Goal: Information Seeking & Learning: Learn about a topic

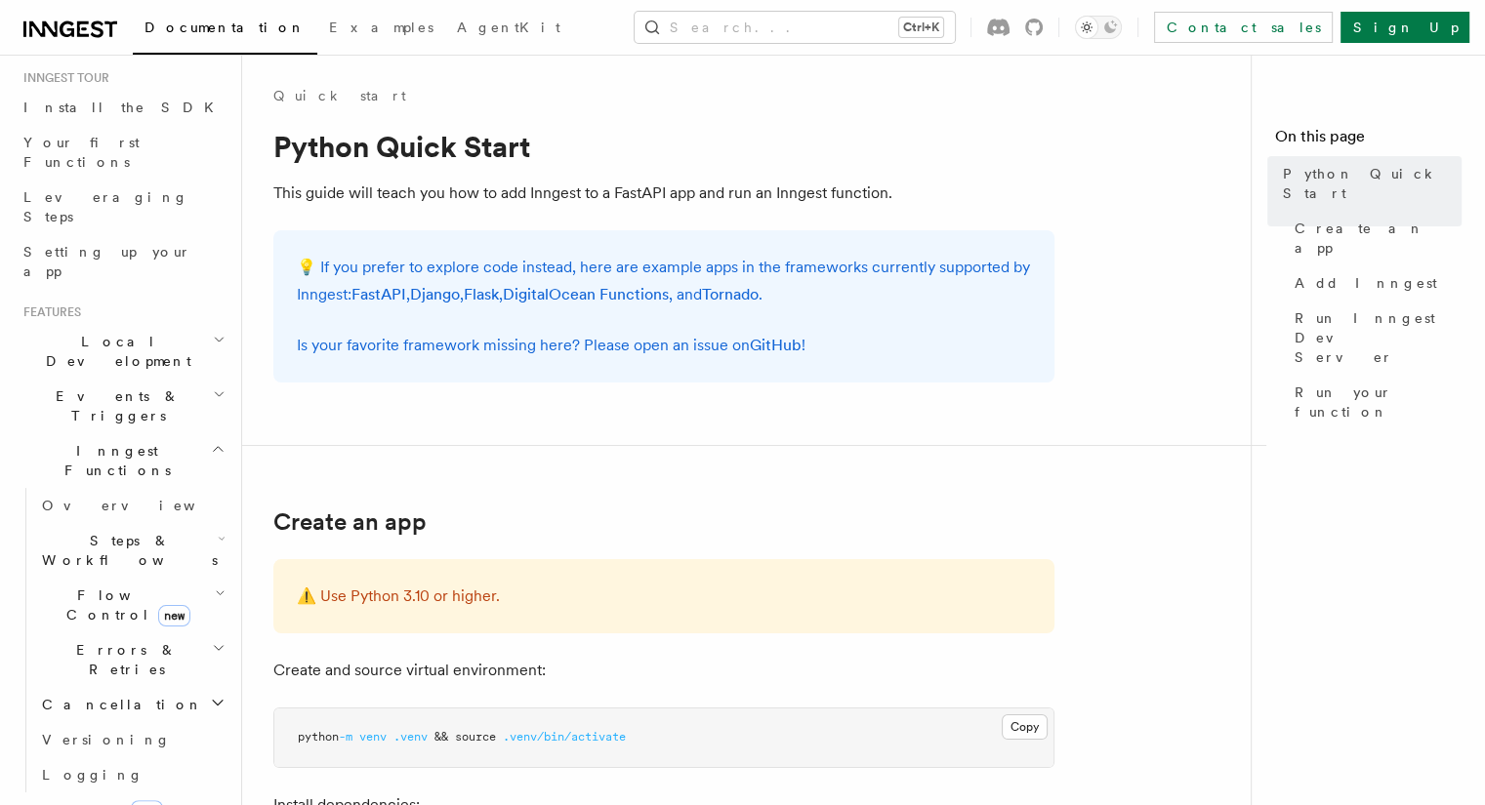
scroll to position [195, 0]
click at [213, 383] on icon "button" at bounding box center [219, 391] width 13 height 16
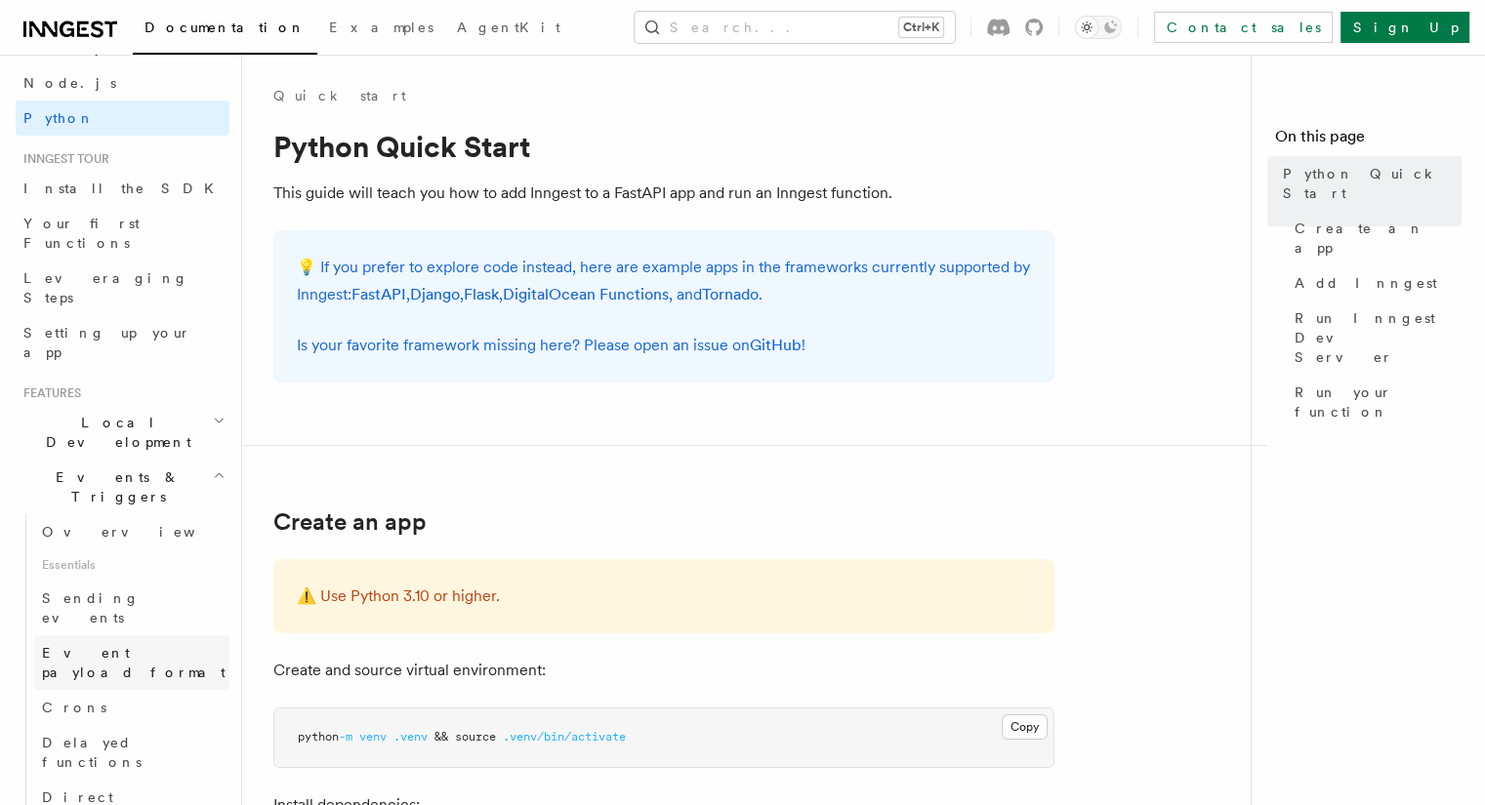
scroll to position [98, 0]
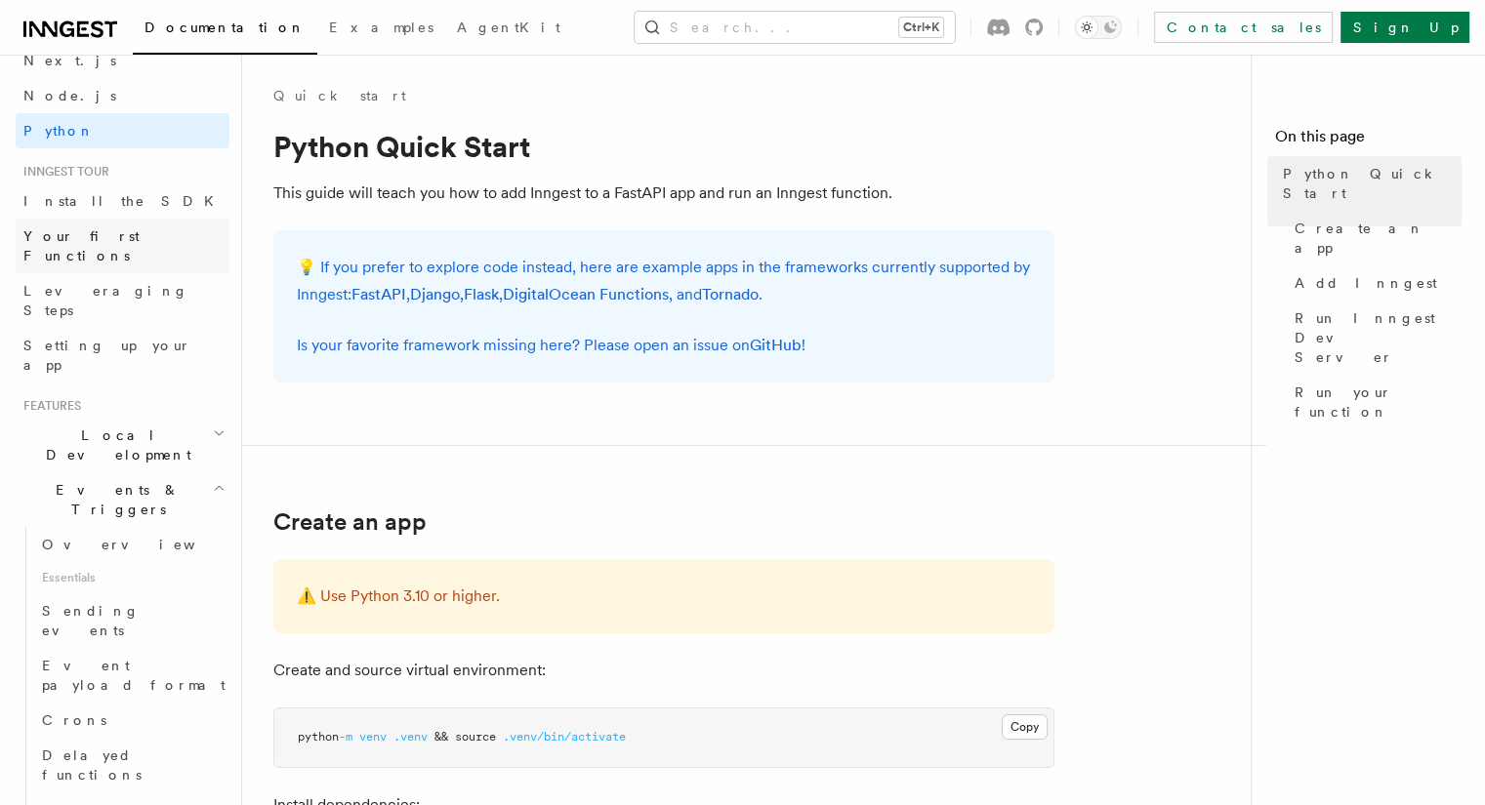
click at [97, 239] on span "Your first Functions" at bounding box center [81, 245] width 116 height 35
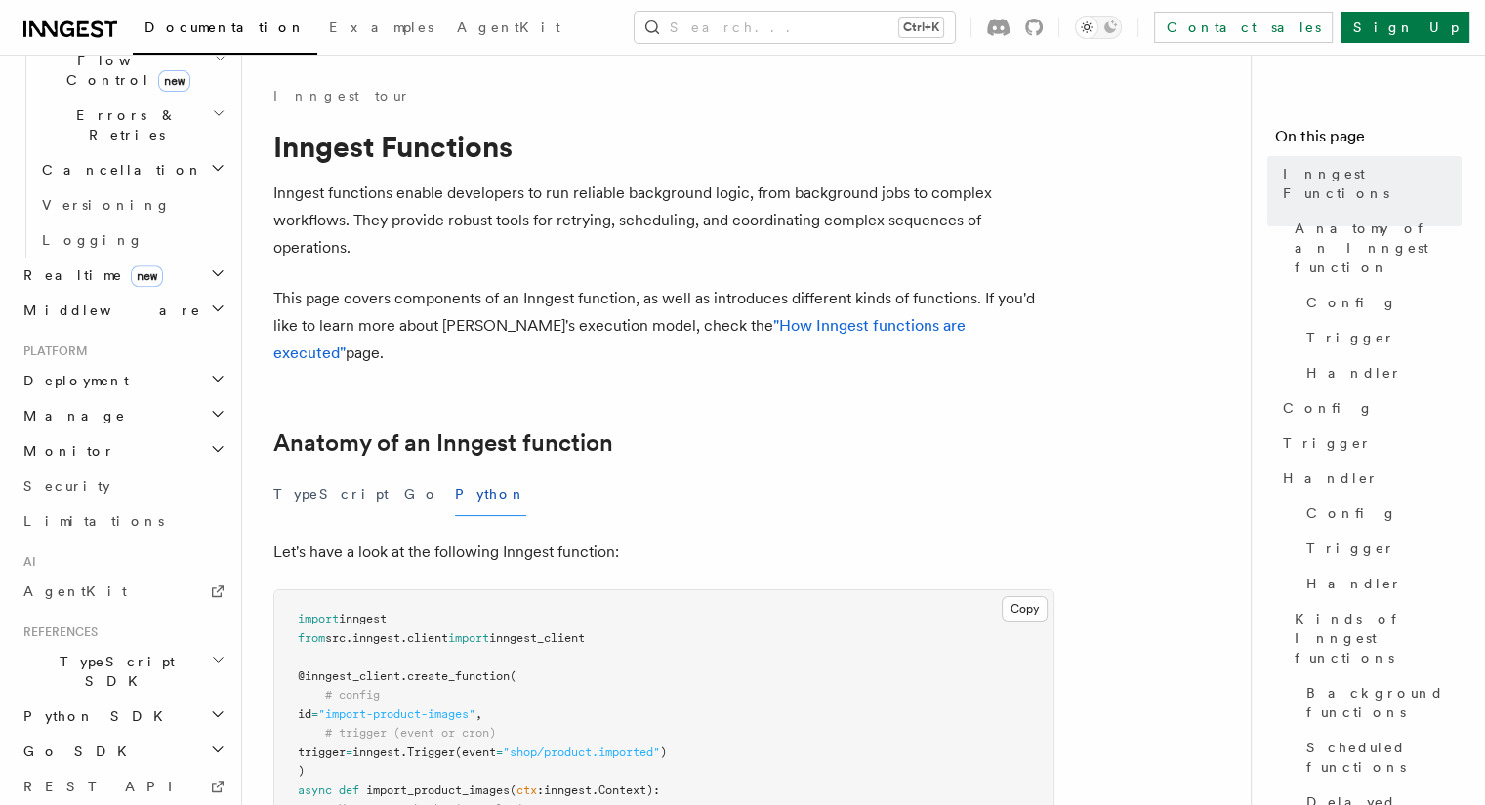
scroll to position [720, 0]
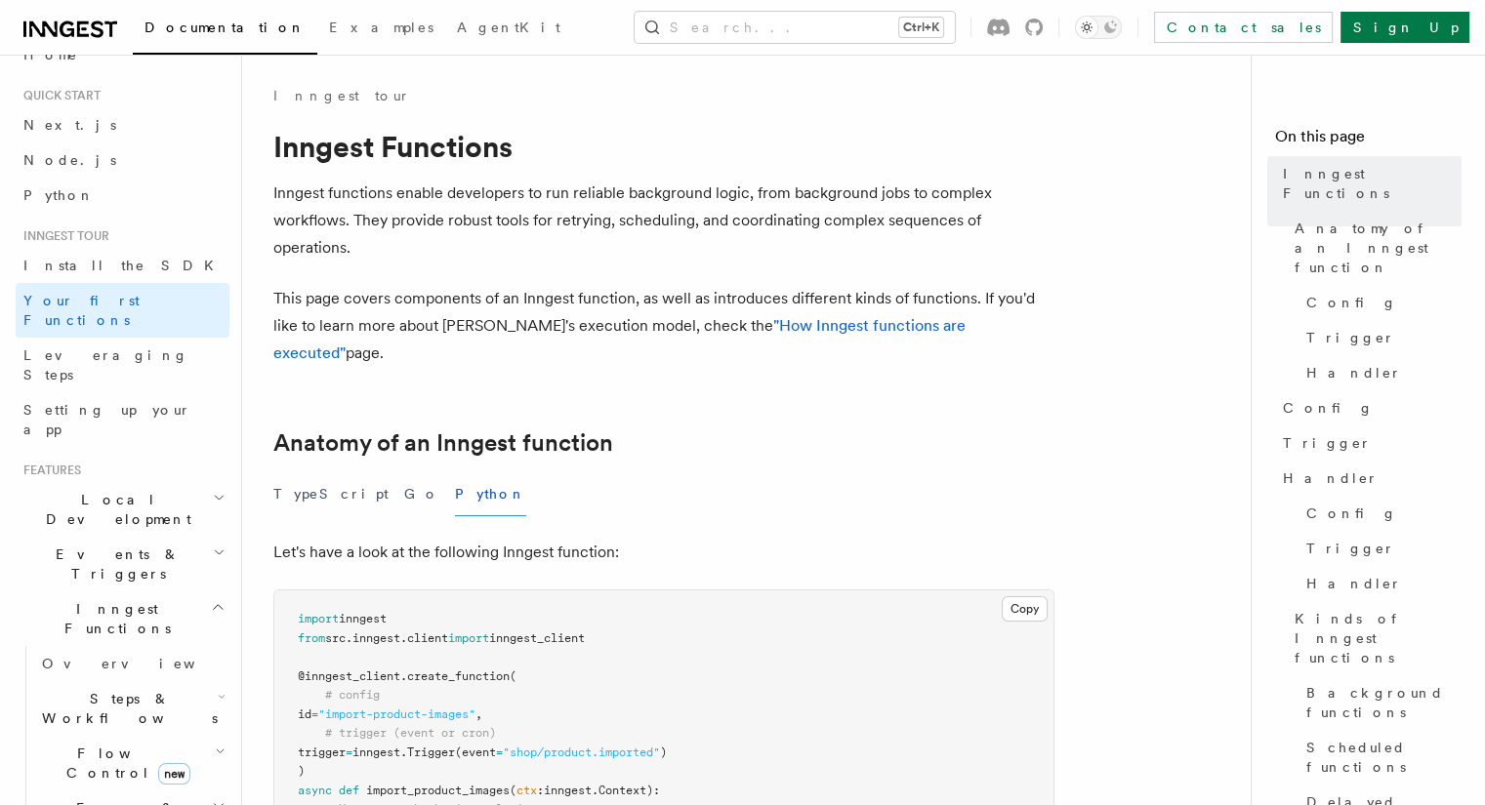
scroll to position [31, 0]
click at [89, 404] on span "Setting up your app" at bounding box center [107, 421] width 168 height 35
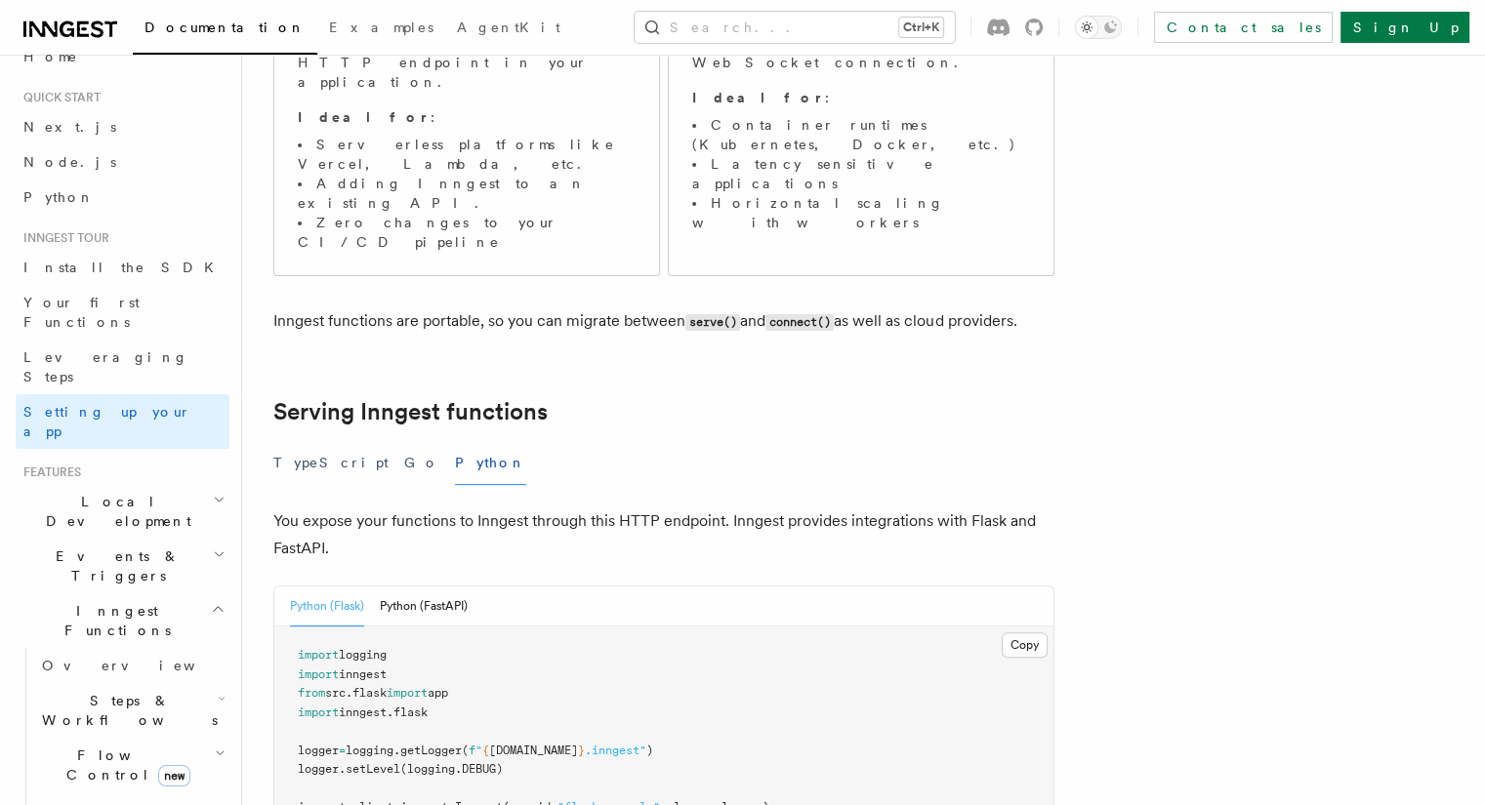
scroll to position [586, 0]
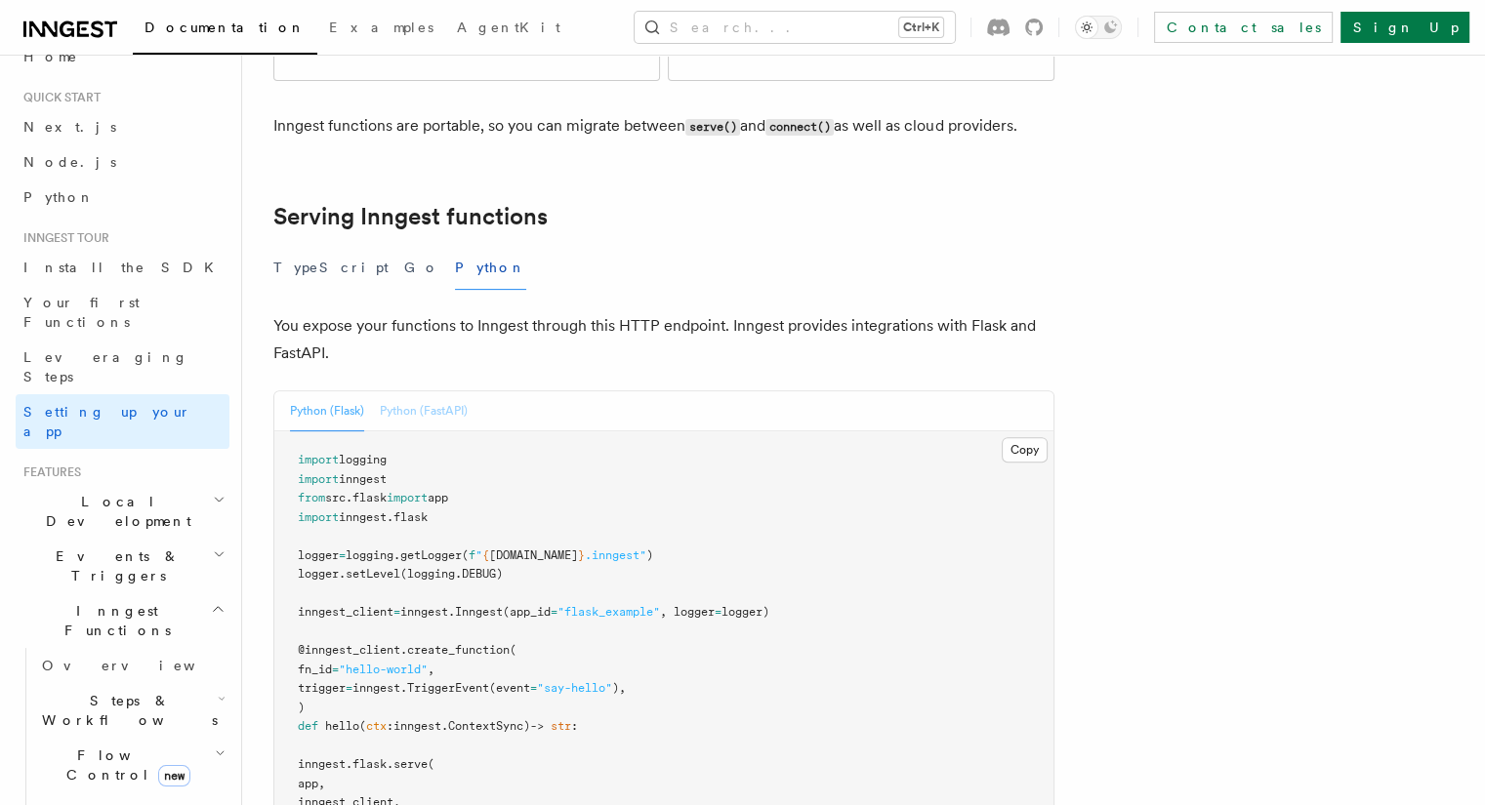
click at [467, 391] on button "Python (FastAPI)" at bounding box center [424, 411] width 88 height 40
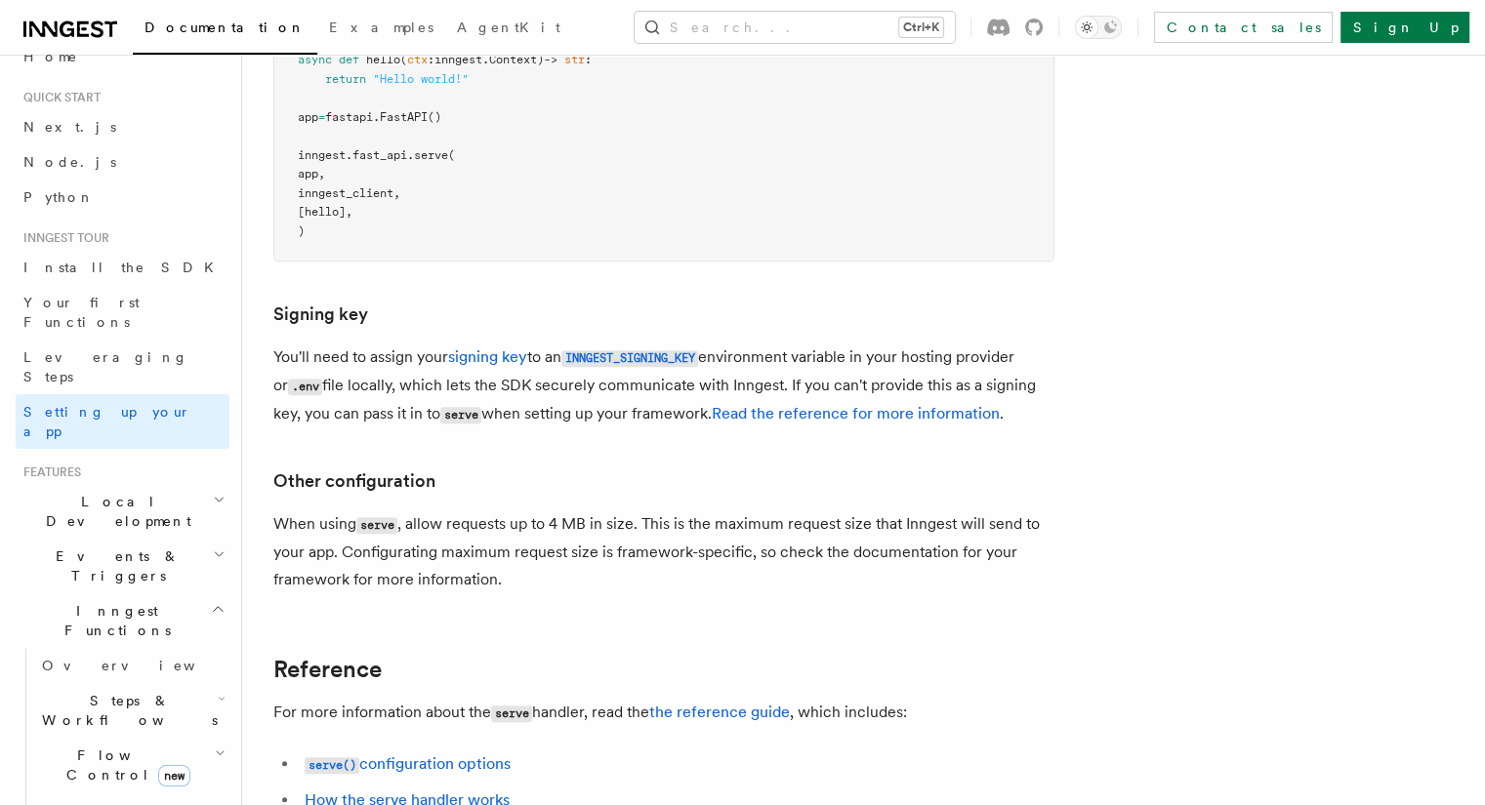
scroll to position [1269, 0]
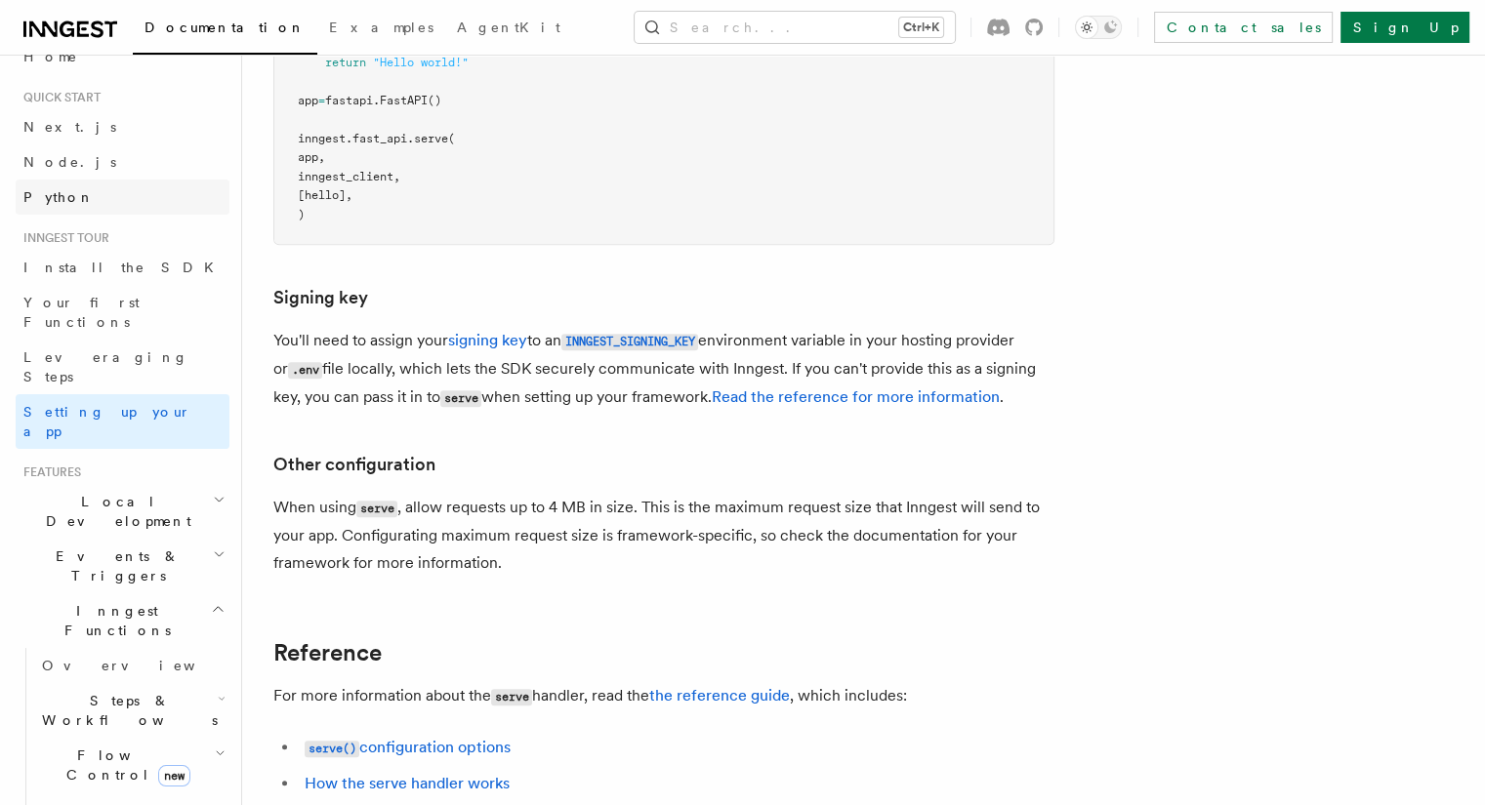
click at [65, 196] on span "Python" at bounding box center [58, 197] width 71 height 16
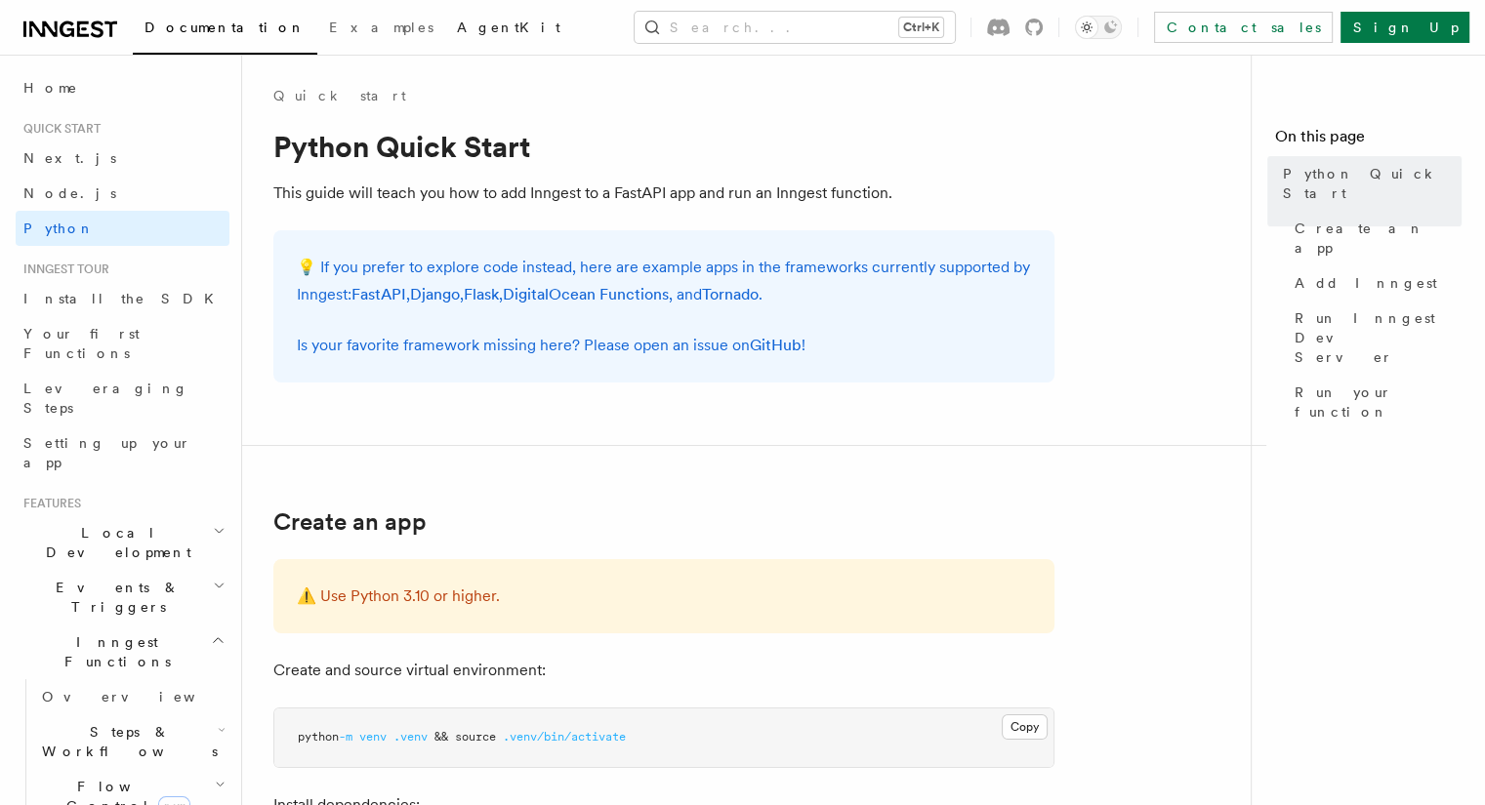
click at [457, 26] on span "AgentKit" at bounding box center [508, 28] width 103 height 16
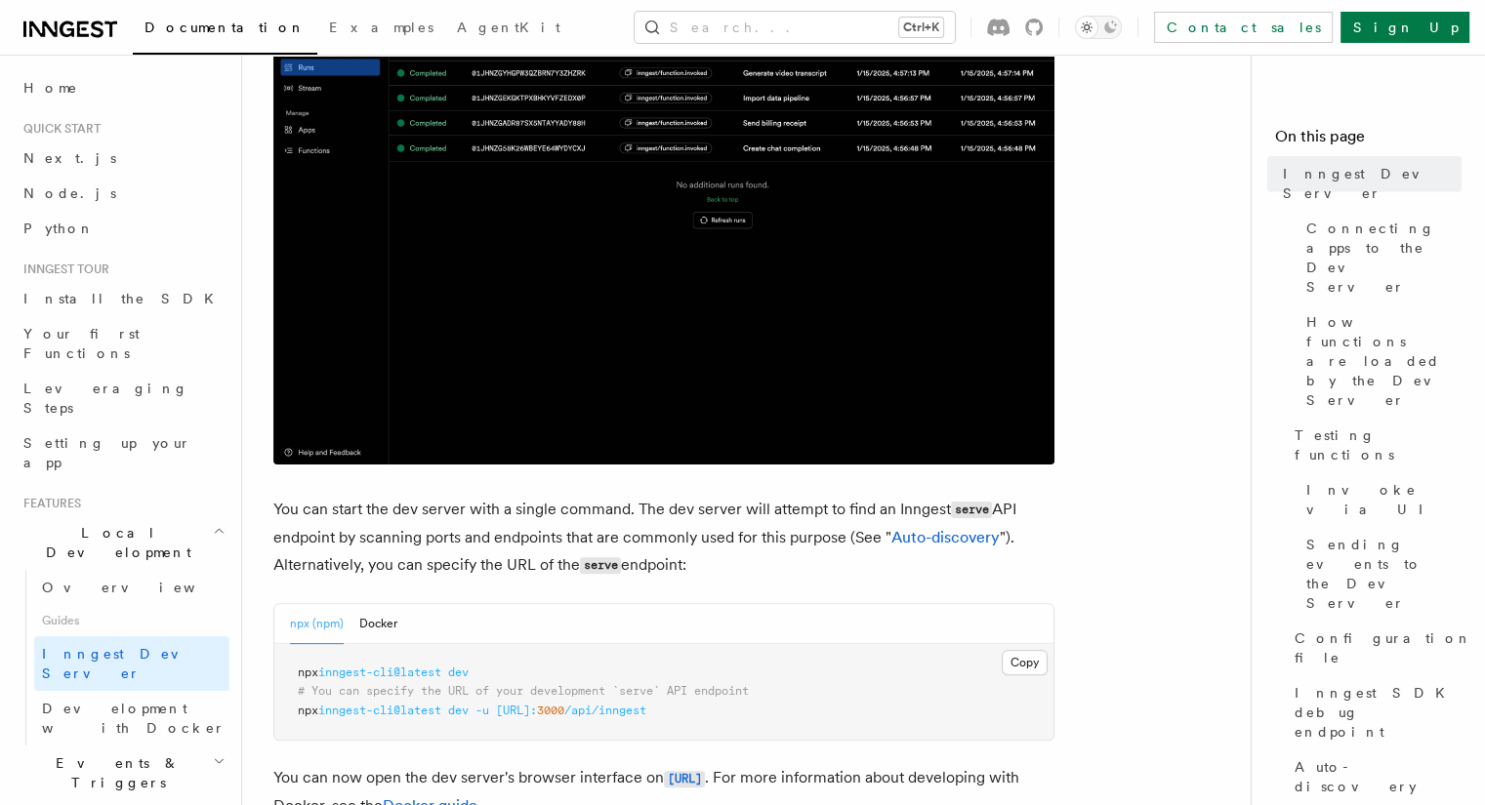
scroll to position [586, 0]
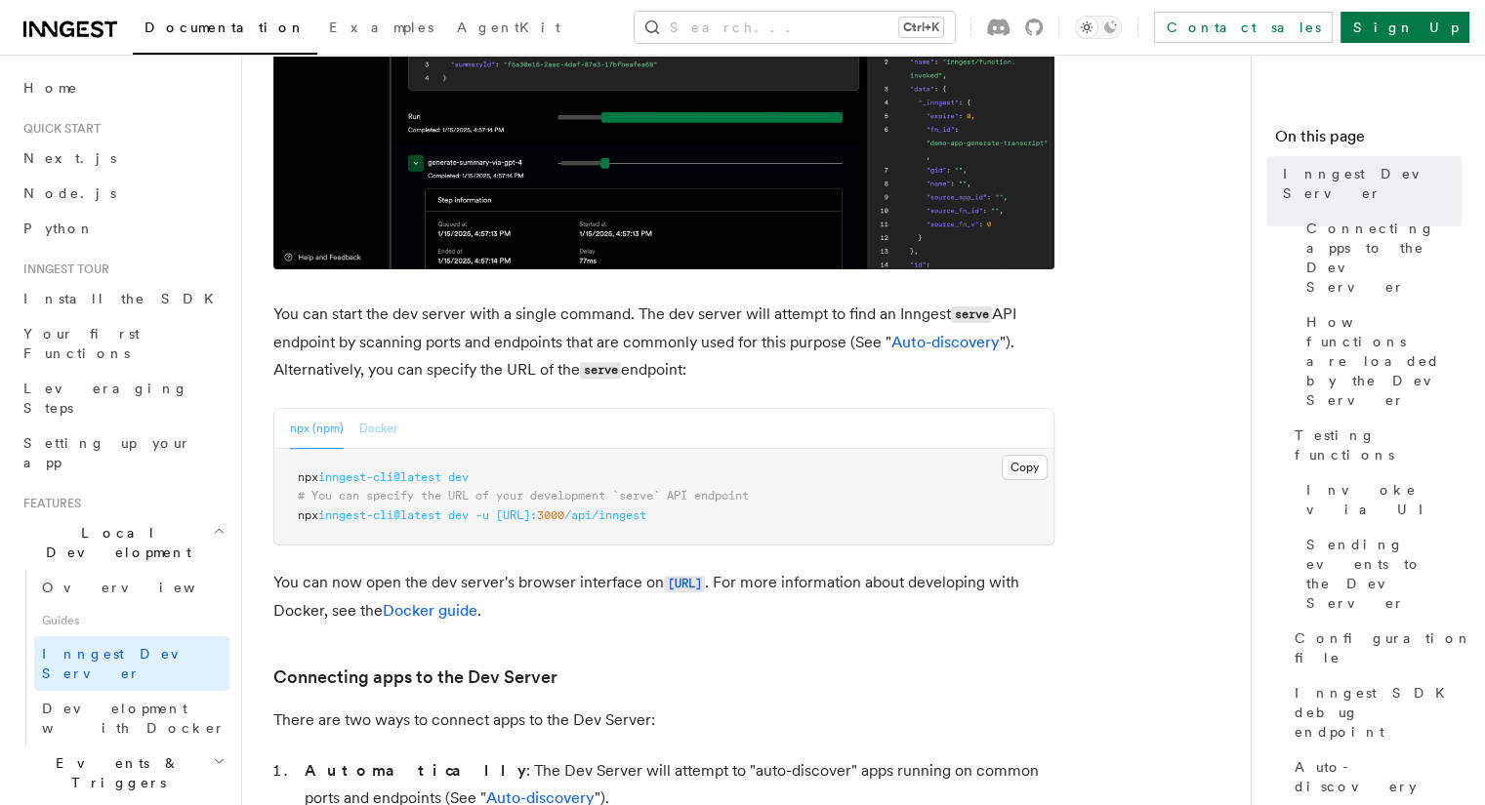
click at [385, 427] on button "Docker" at bounding box center [378, 429] width 38 height 40
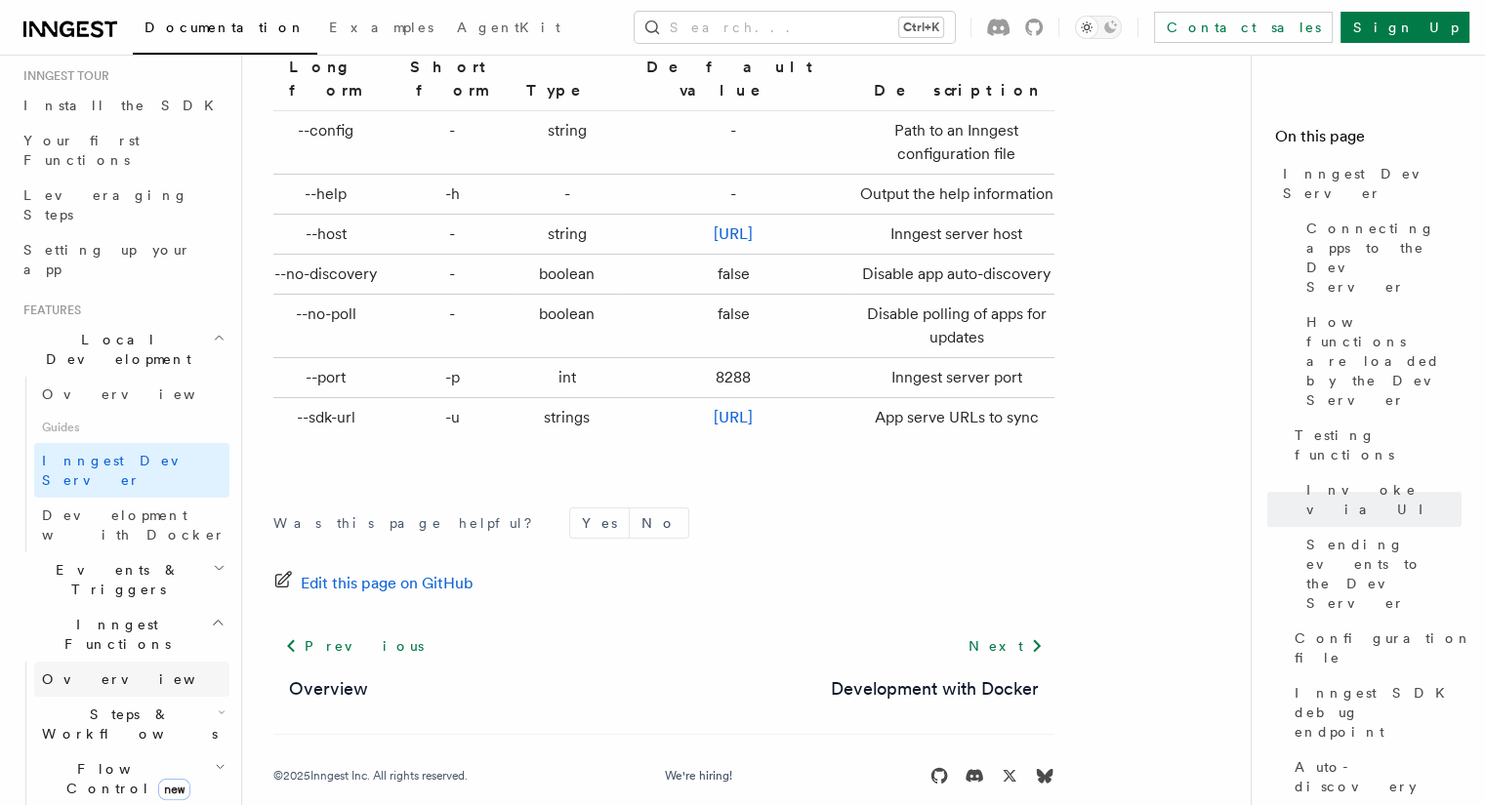
scroll to position [293, 0]
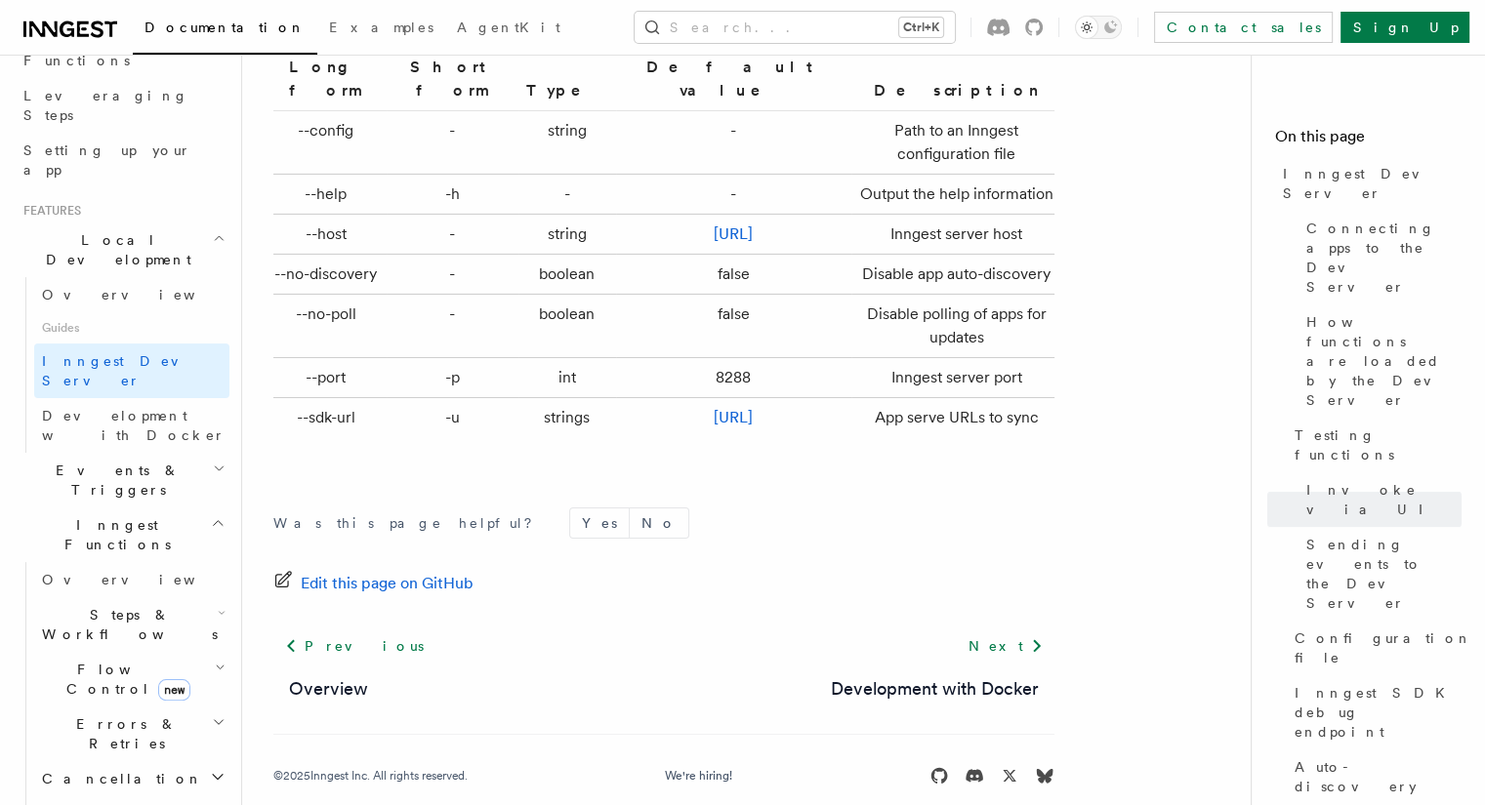
click at [193, 597] on h2 "Steps & Workflows" at bounding box center [131, 624] width 195 height 55
click at [112, 662] on span "Overview" at bounding box center [161, 670] width 201 height 16
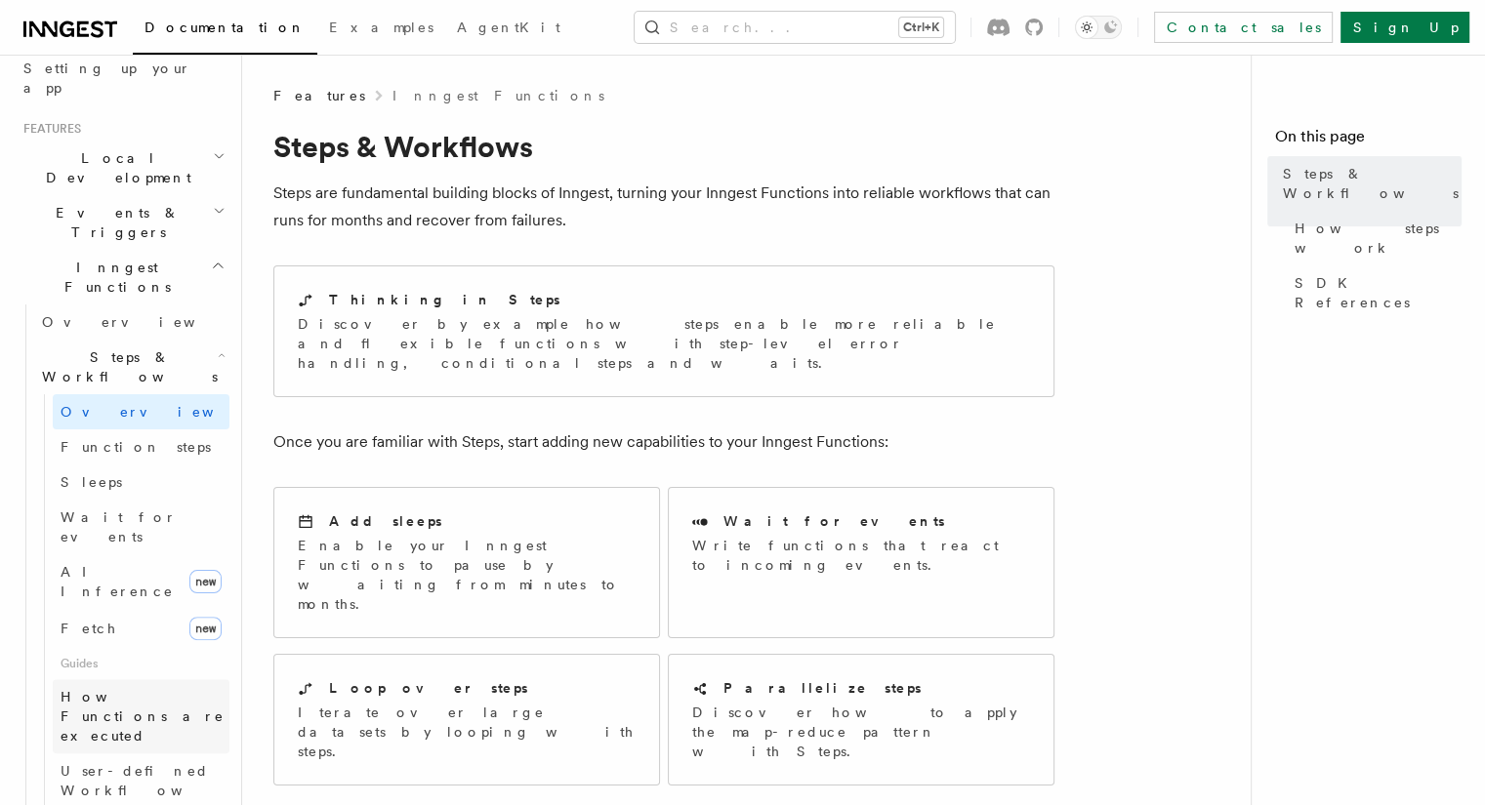
scroll to position [390, 0]
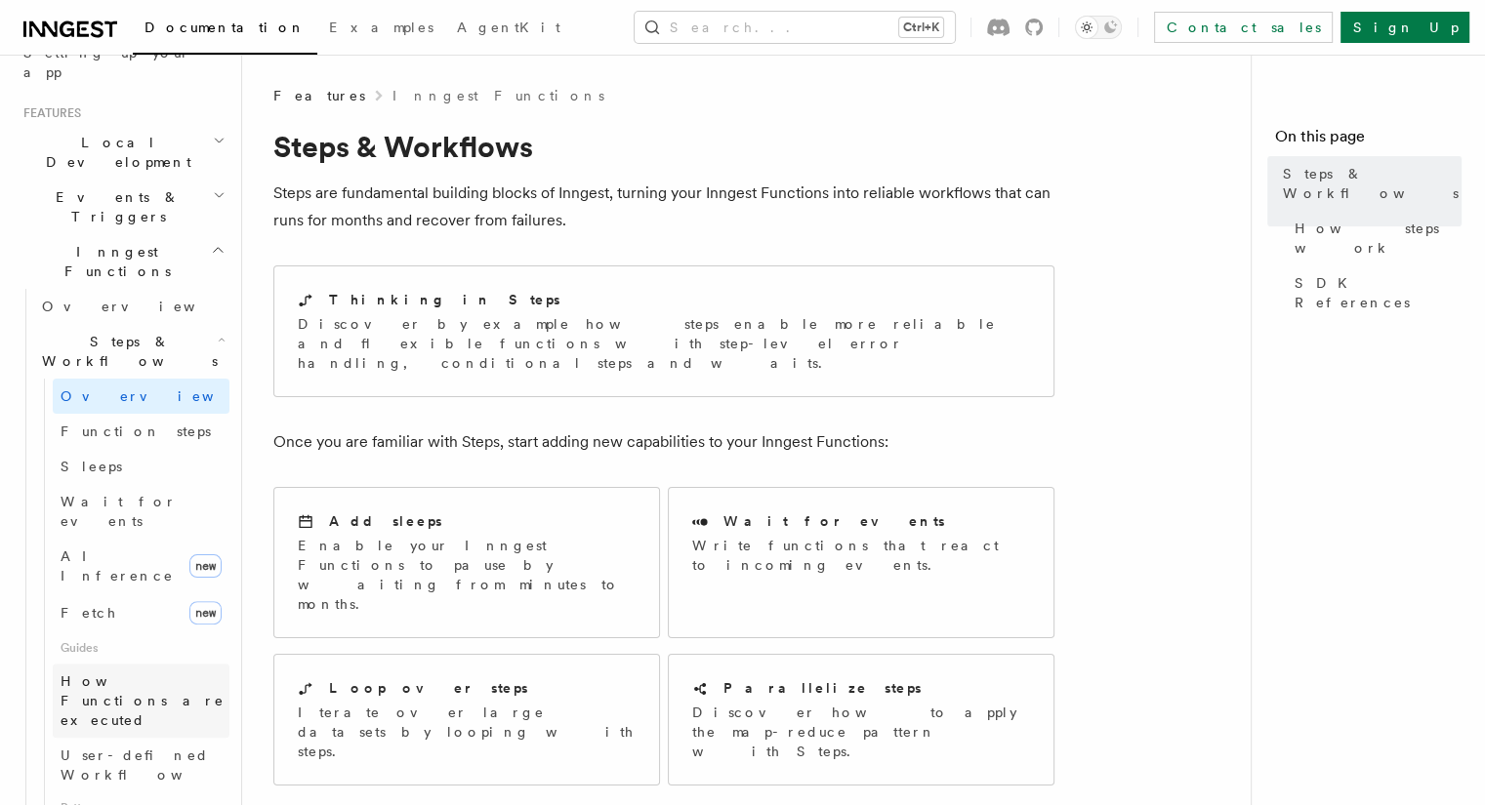
click at [111, 674] on span "How Functions are executed" at bounding box center [143, 701] width 164 height 55
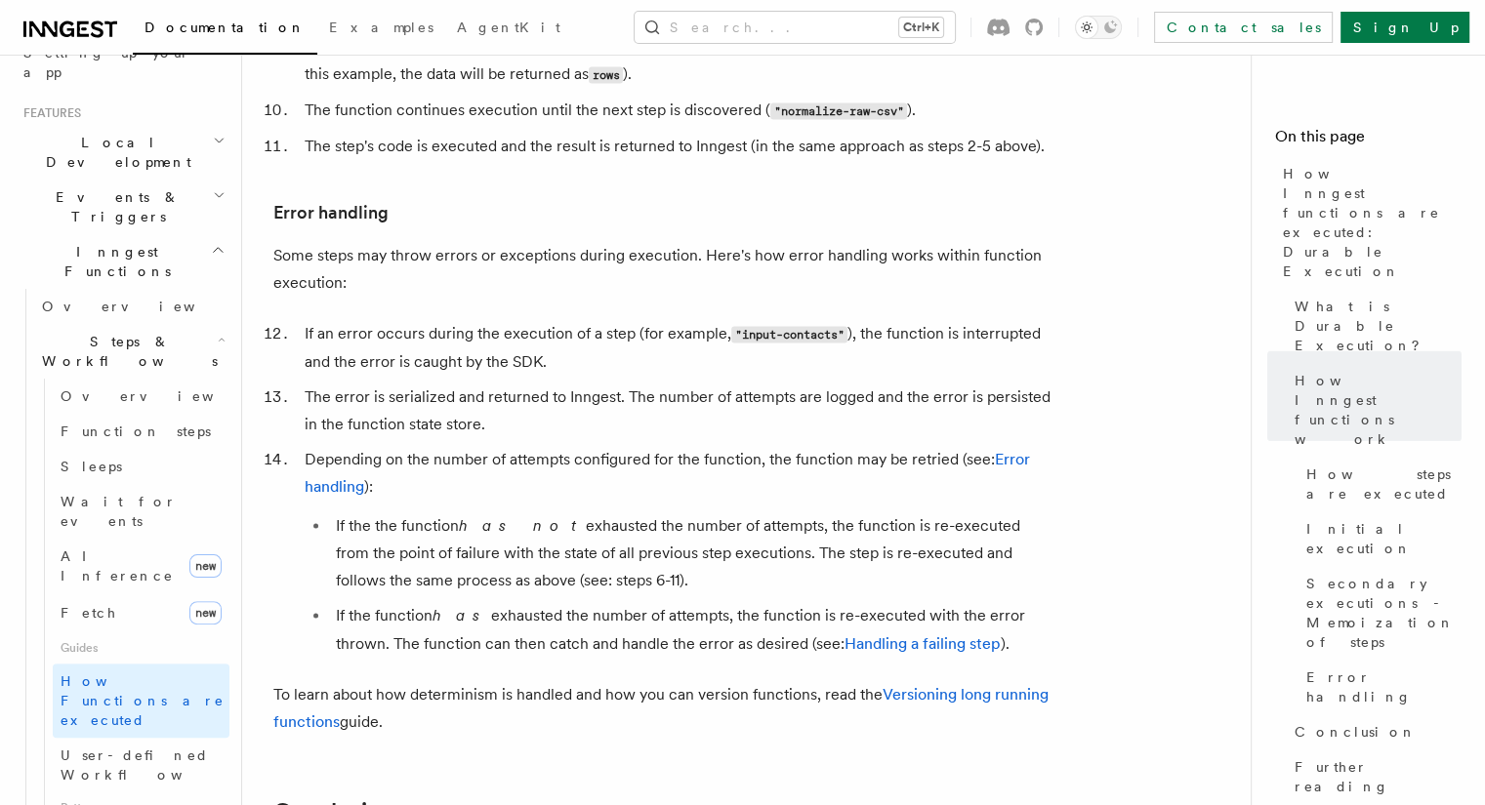
scroll to position [3222, 0]
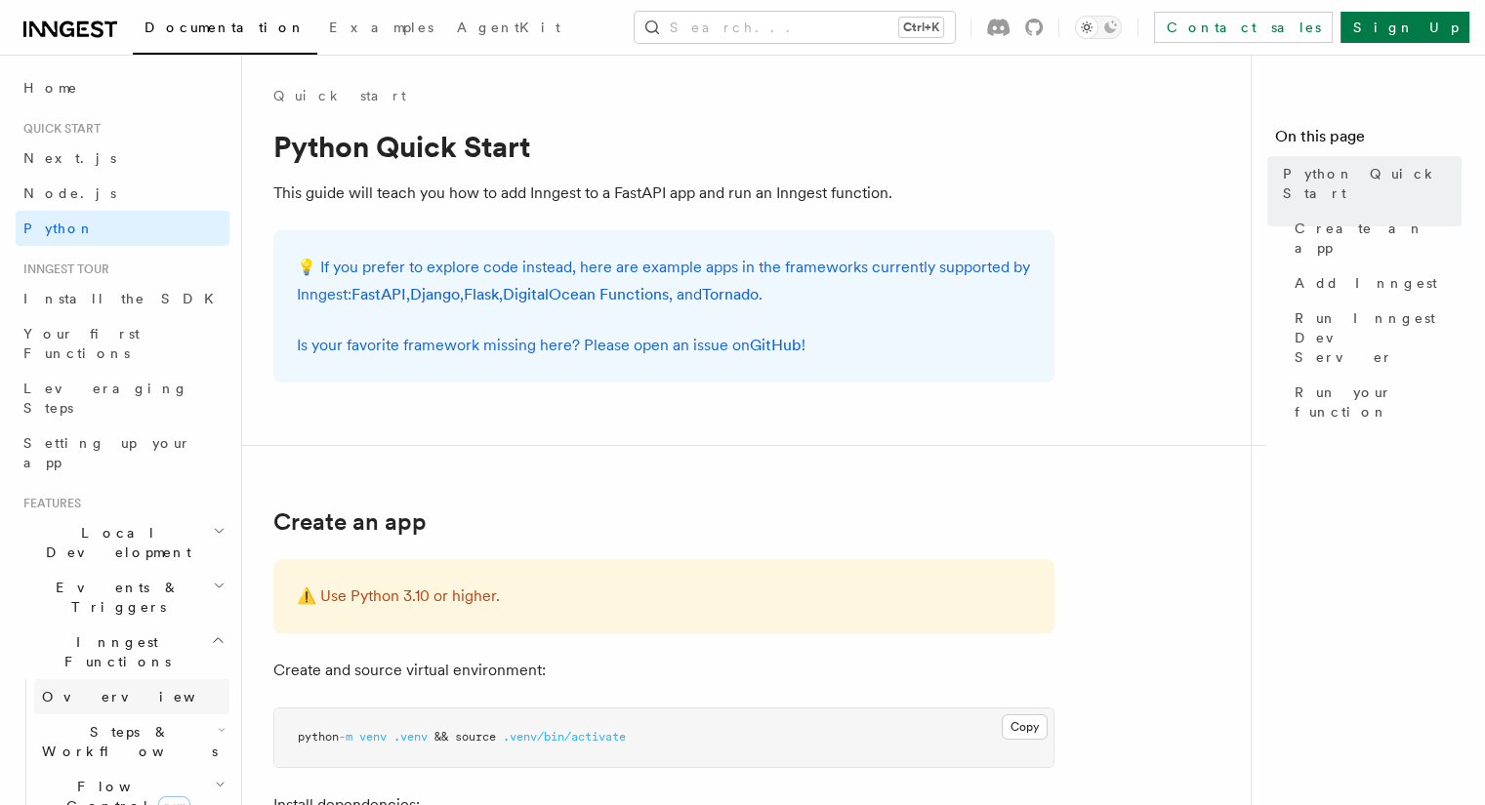
click at [98, 689] on span "Overview" at bounding box center [142, 697] width 201 height 16
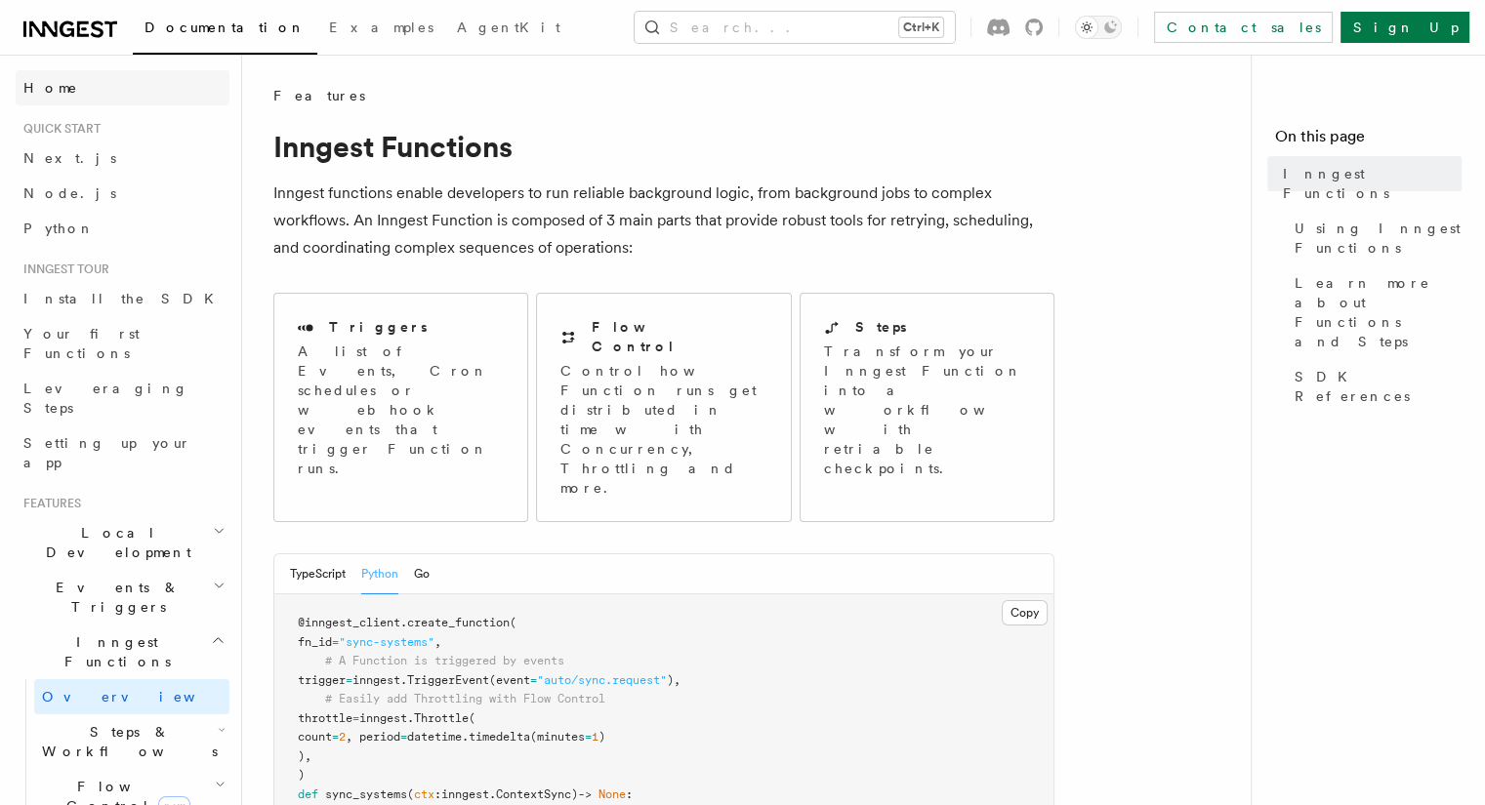
click at [80, 95] on link "Home" at bounding box center [123, 87] width 214 height 35
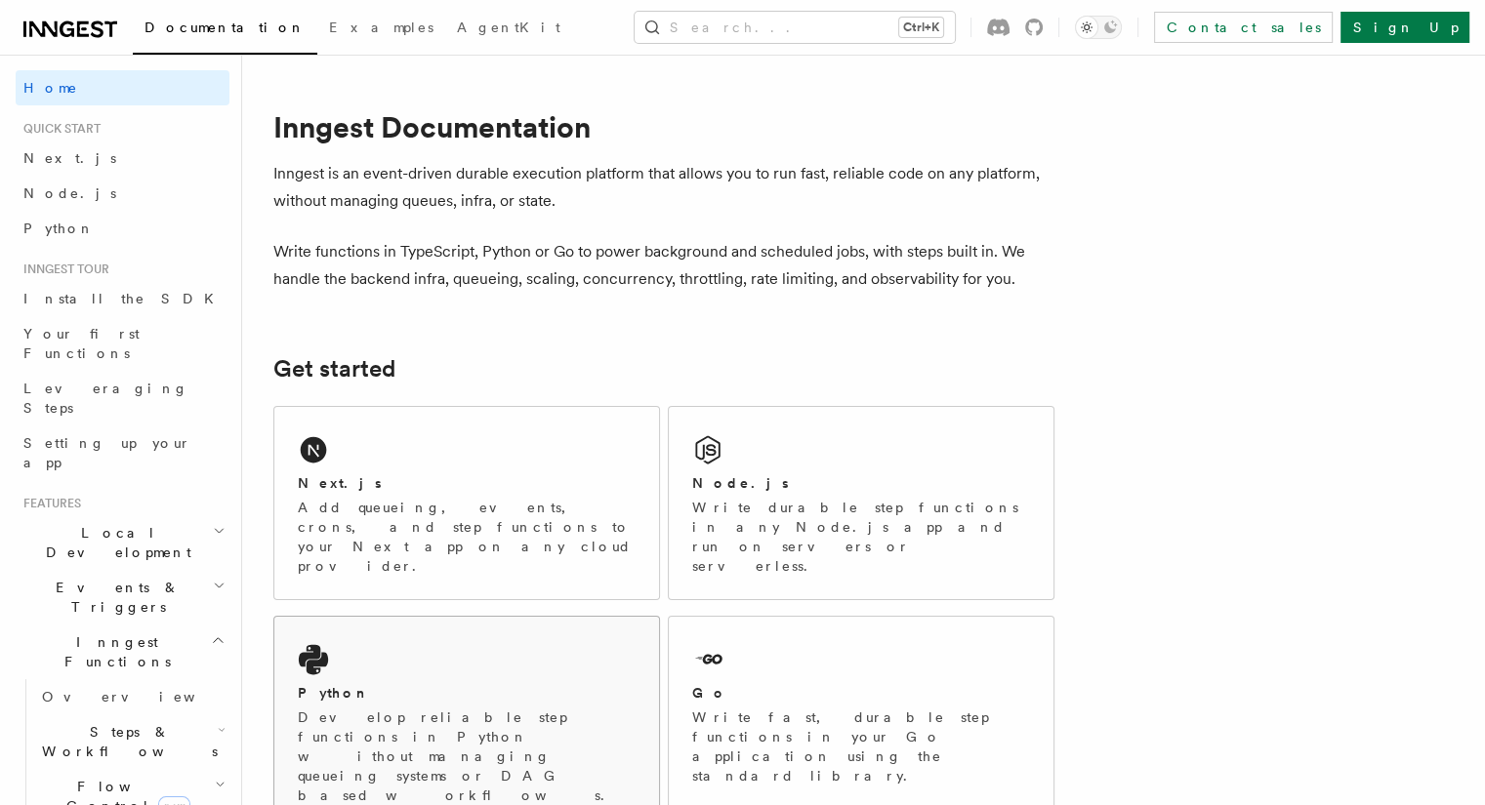
click at [536, 708] on p "Develop reliable step functions in Python without managing queueing systems or …" at bounding box center [467, 757] width 338 height 98
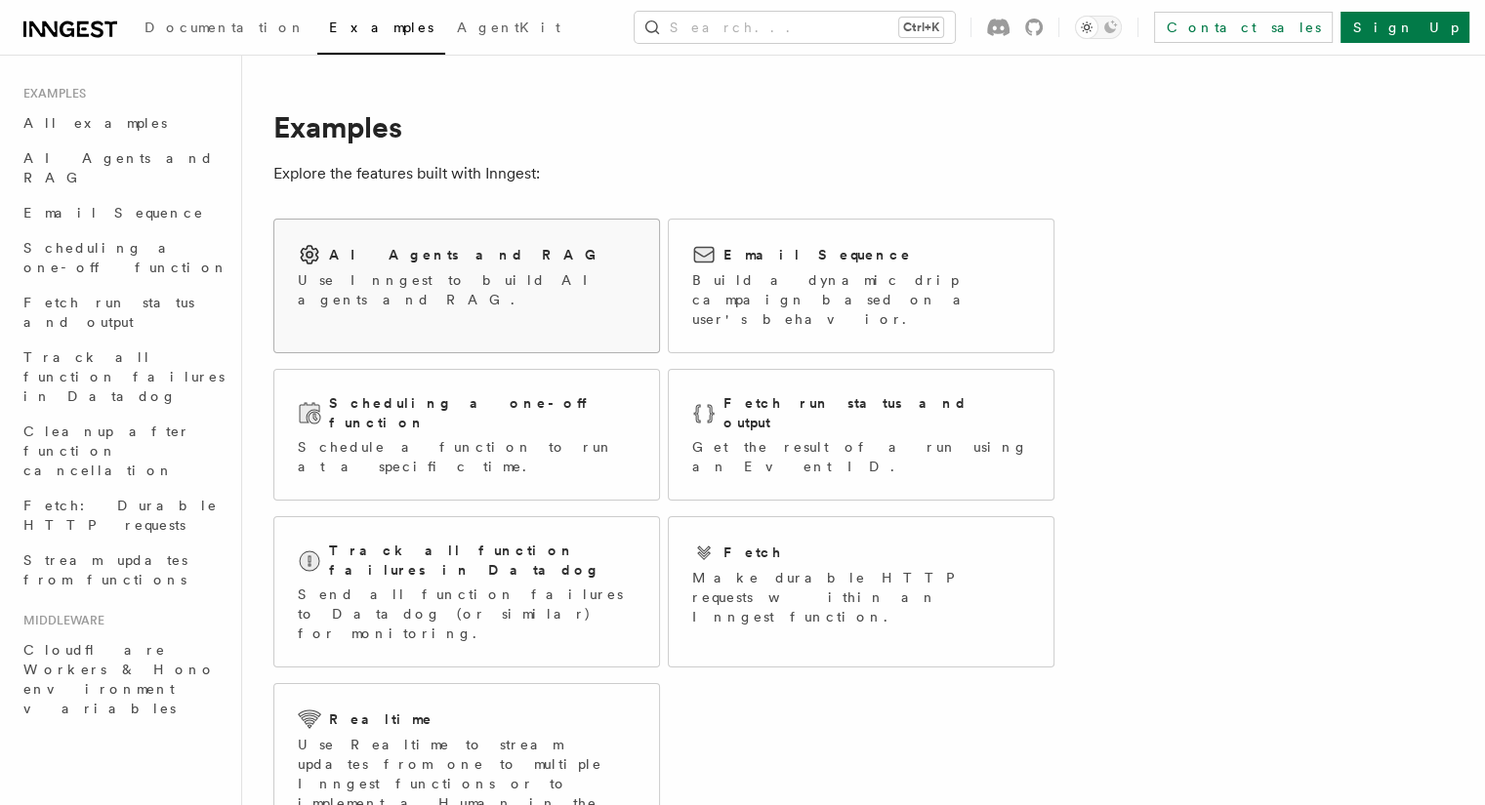
click at [387, 284] on p "Use Inngest to build AI agents and RAG." at bounding box center [467, 289] width 338 height 39
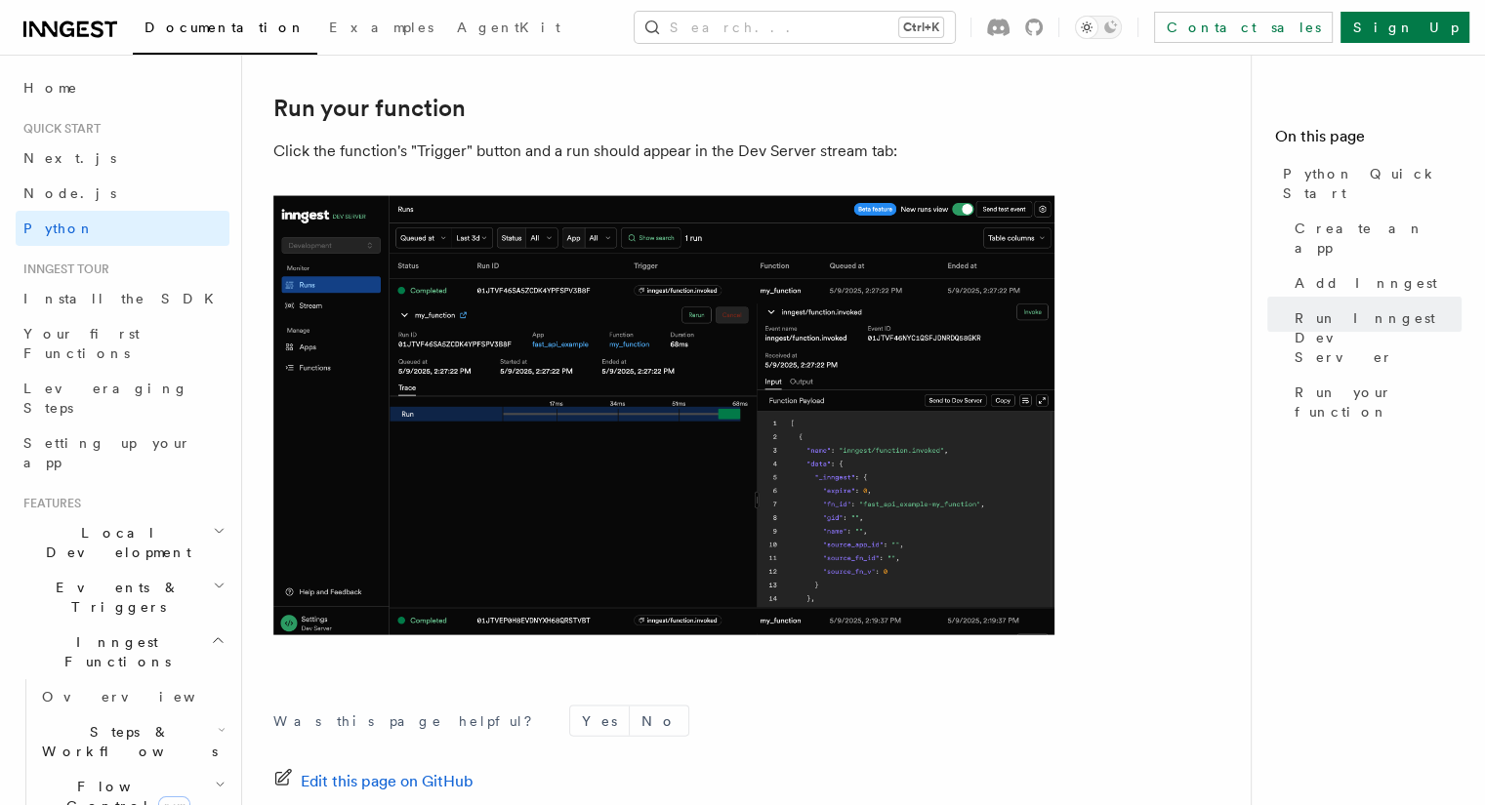
scroll to position [4127, 0]
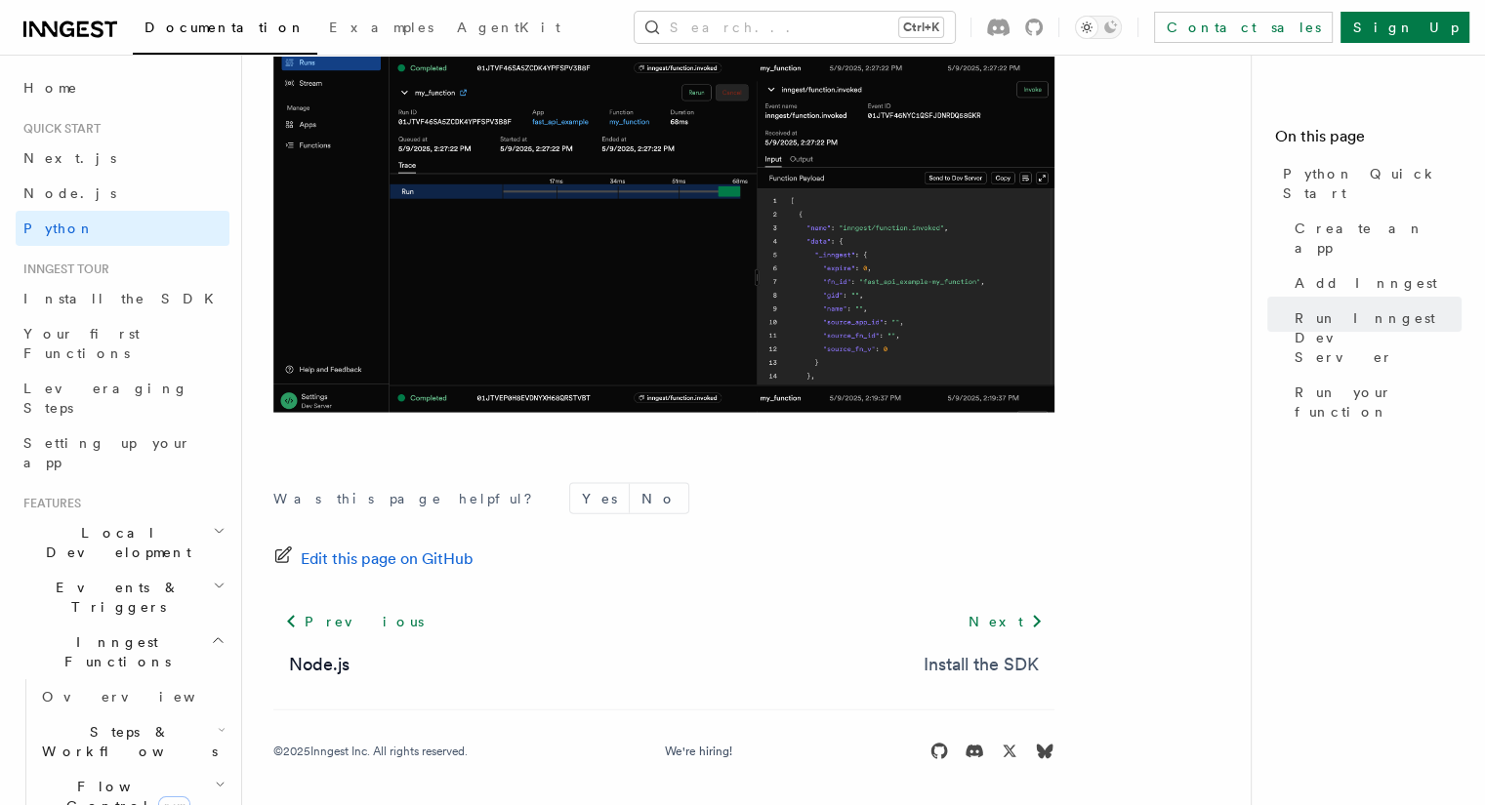
click at [941, 655] on link "Install the SDK" at bounding box center [981, 664] width 115 height 27
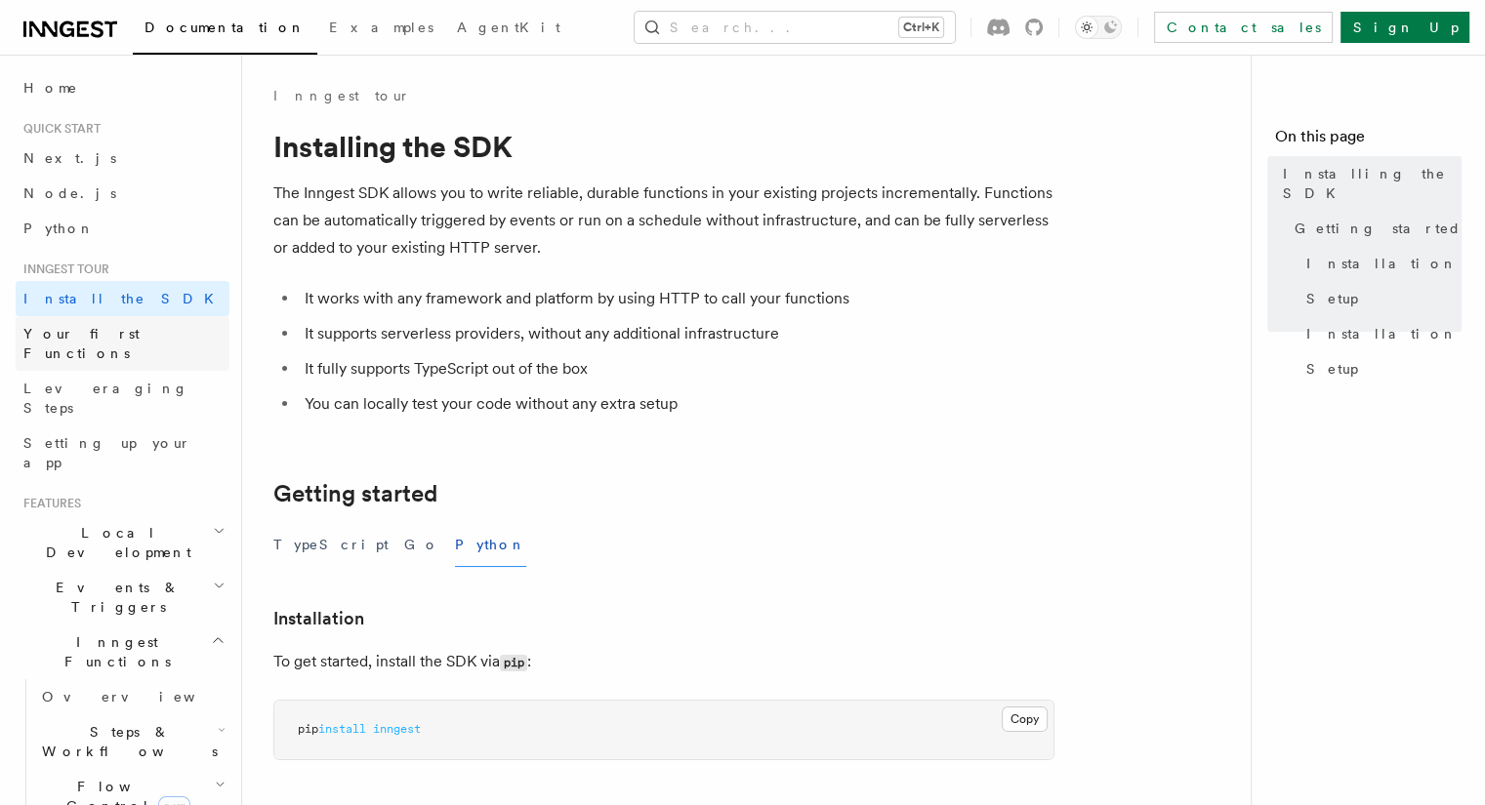
click at [131, 341] on span "Your first Functions" at bounding box center [81, 343] width 116 height 35
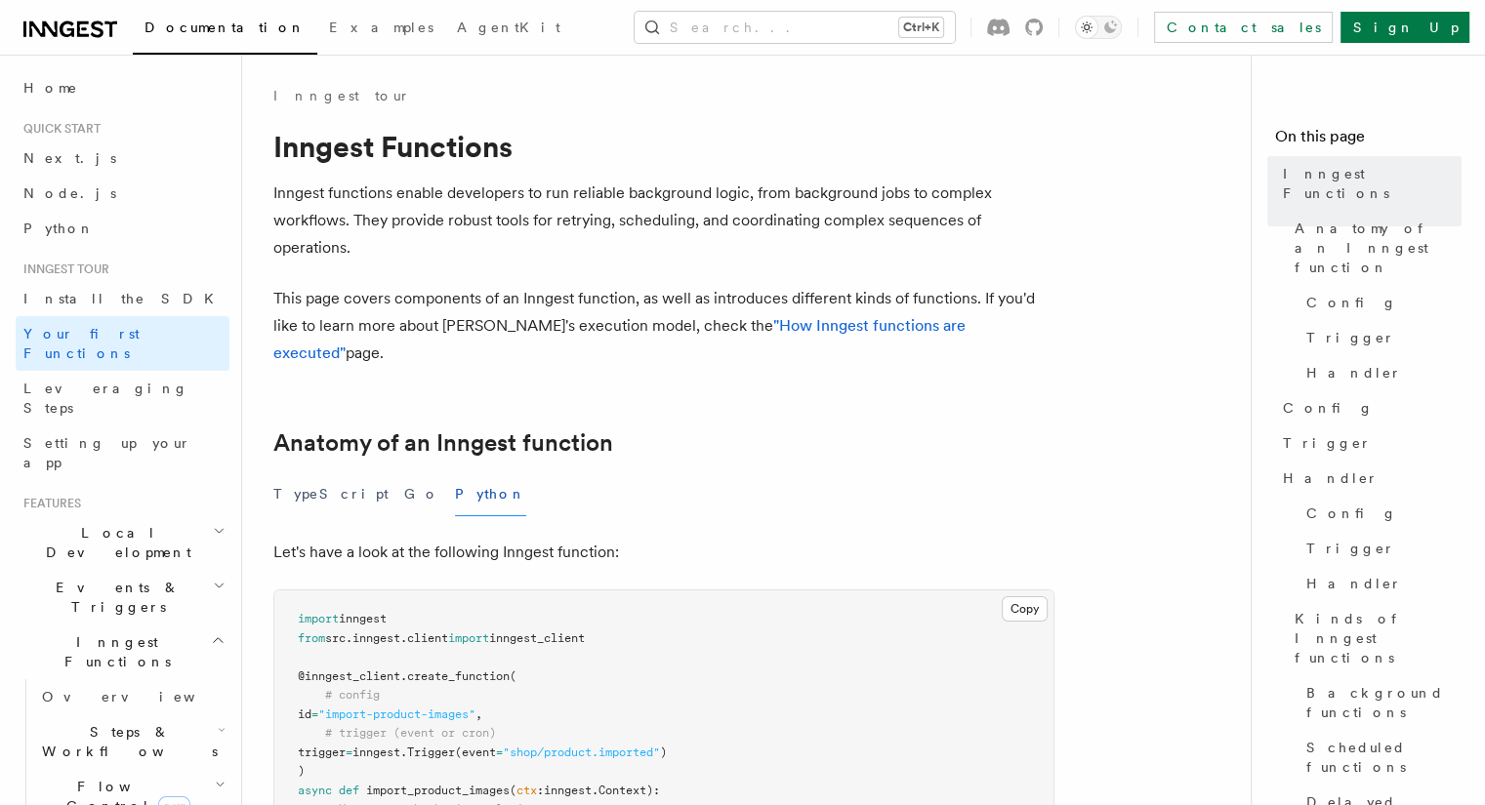
drag, startPoint x: 833, startPoint y: 400, endPoint x: 806, endPoint y: 424, distance: 35.3
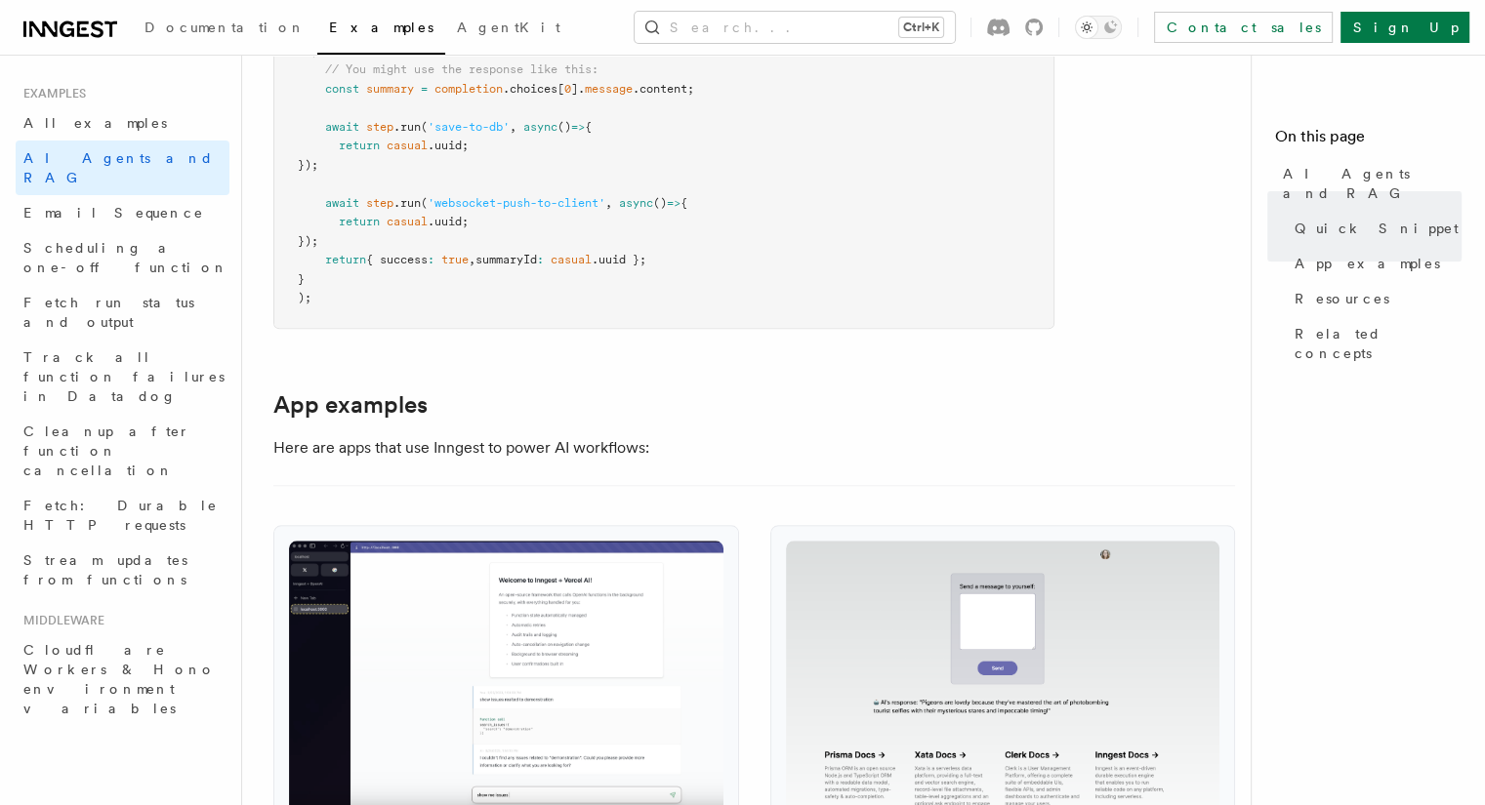
scroll to position [1855, 0]
